Goal: Use online tool/utility: Utilize a website feature to perform a specific function

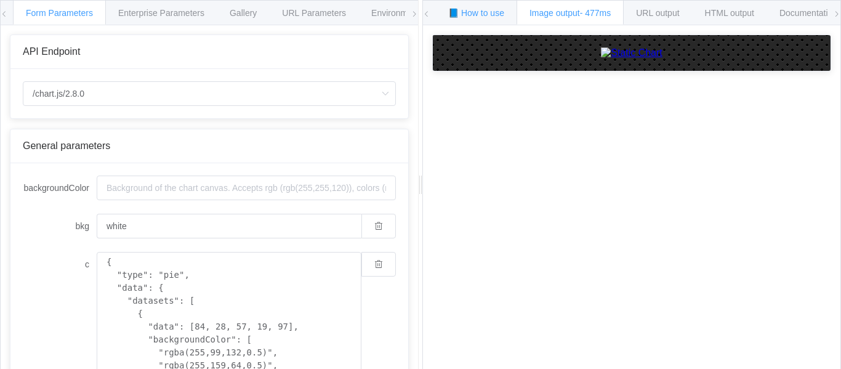
click at [472, 10] on span "📘 How to use" at bounding box center [476, 13] width 56 height 10
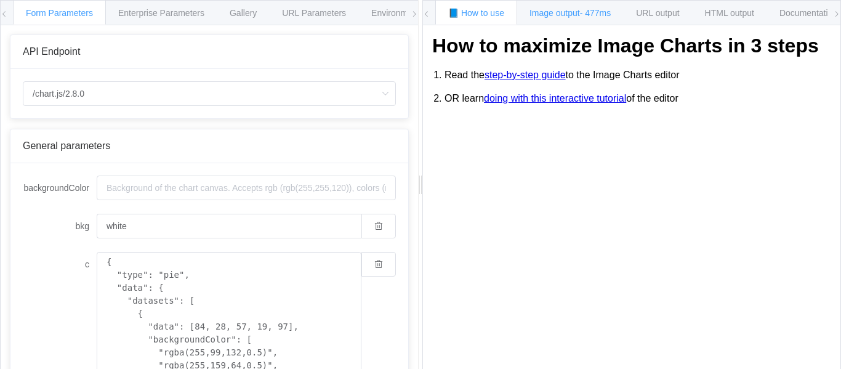
click at [552, 10] on span "Image output - 477ms" at bounding box center [569, 13] width 81 height 10
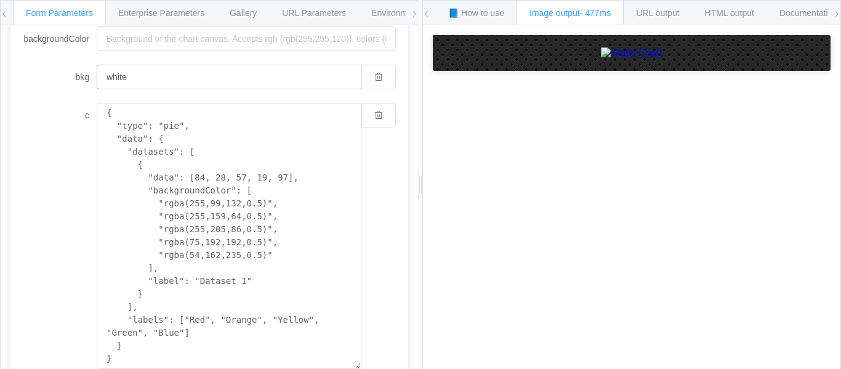
scroll to position [151, 0]
click at [383, 115] on button "button" at bounding box center [378, 112] width 34 height 25
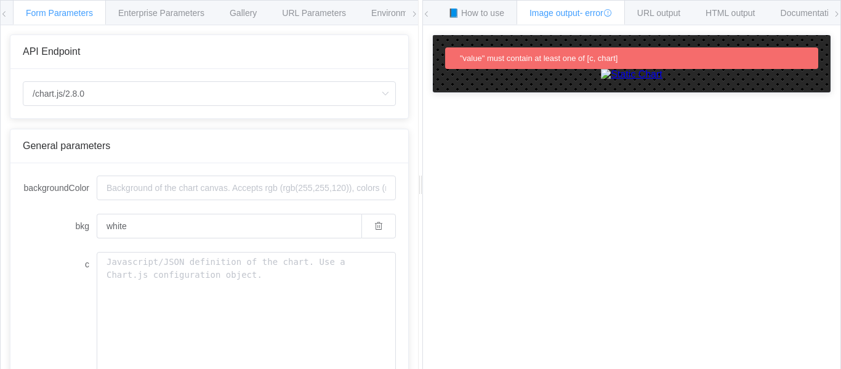
type textarea "{ "type": "pie", "data": { "datasets": [ { "data": [84, 28, 57, 19, 97], "backg…"
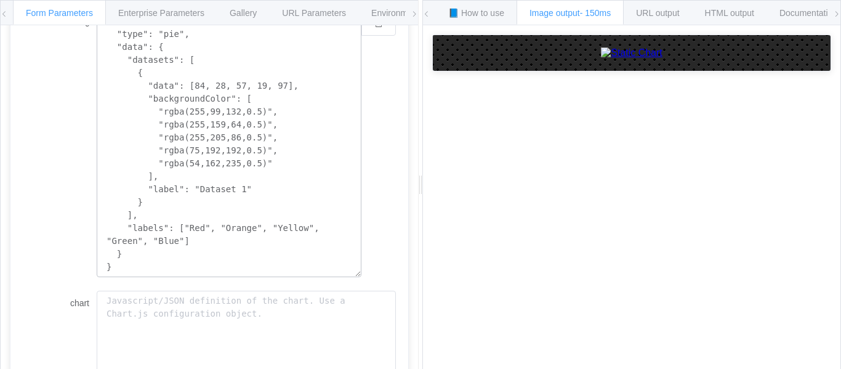
scroll to position [244, 0]
